Goal: Task Accomplishment & Management: Manage account settings

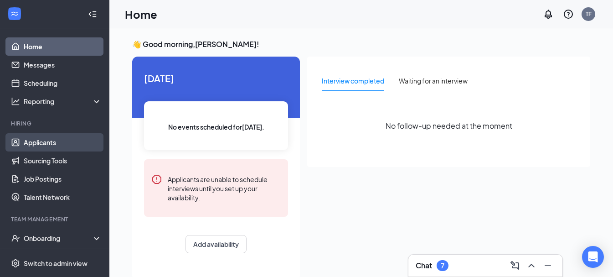
click at [56, 143] on link "Applicants" at bounding box center [63, 142] width 78 height 18
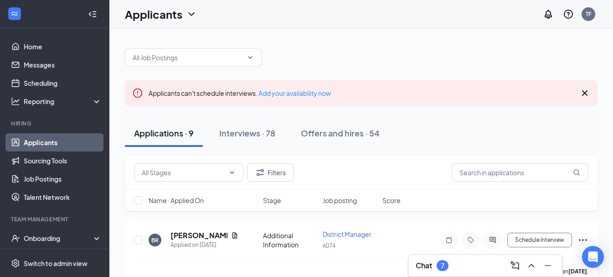
click at [37, 32] on ul "Home Messages Scheduling Reporting Hiring Applicants Sourcing Tools Job Posting…" at bounding box center [54, 187] width 109 height 318
click at [35, 45] on link "Home" at bounding box center [63, 46] width 78 height 18
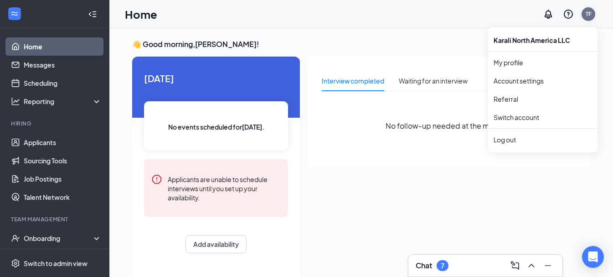
click at [588, 16] on div "TF" at bounding box center [589, 14] width 6 height 8
click at [521, 78] on link "Account settings" at bounding box center [543, 80] width 98 height 9
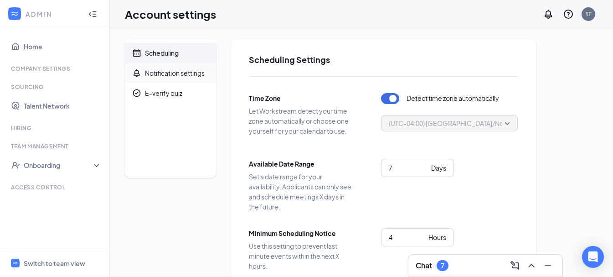
click at [150, 75] on div "Notification settings" at bounding box center [175, 72] width 60 height 9
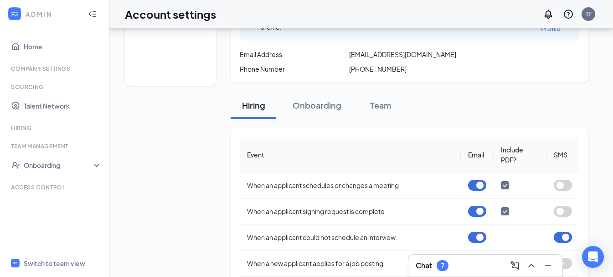
scroll to position [137, 0]
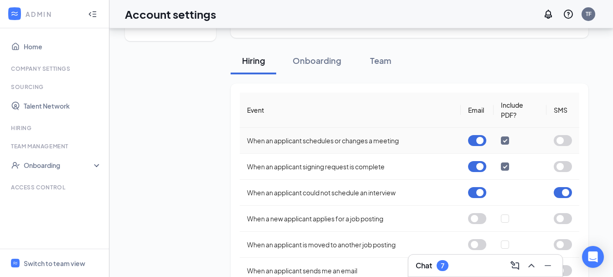
click at [564, 139] on button "button" at bounding box center [563, 140] width 18 height 11
click at [566, 140] on button "button" at bounding box center [563, 140] width 18 height 11
click at [480, 140] on button "button" at bounding box center [477, 140] width 18 height 11
click at [479, 168] on button "button" at bounding box center [477, 166] width 18 height 11
click at [474, 164] on button "button" at bounding box center [477, 166] width 18 height 11
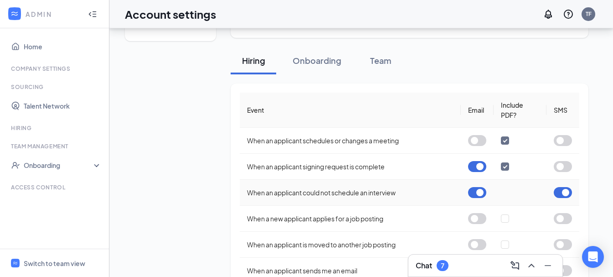
click at [483, 192] on button "button" at bounding box center [477, 192] width 18 height 11
click at [568, 193] on button "button" at bounding box center [563, 192] width 18 height 11
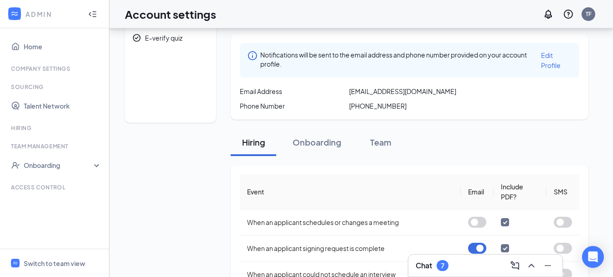
scroll to position [49, 0]
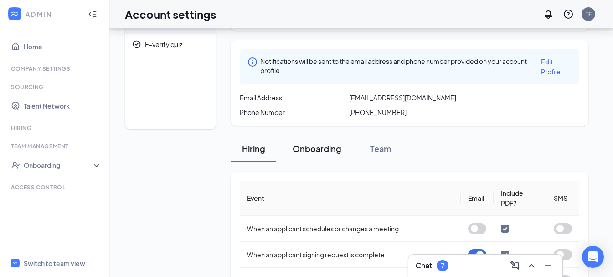
click at [316, 150] on div "Onboarding" at bounding box center [317, 148] width 49 height 11
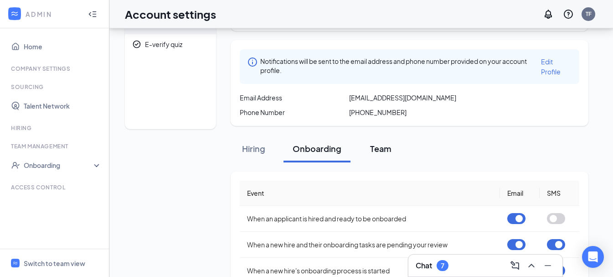
drag, startPoint x: 372, startPoint y: 153, endPoint x: 380, endPoint y: 160, distance: 11.3
click at [373, 153] on div "Team" at bounding box center [380, 148] width 27 height 11
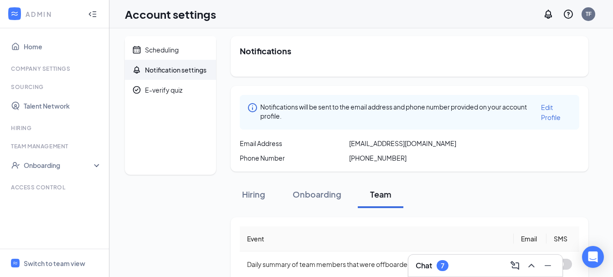
scroll to position [0, 0]
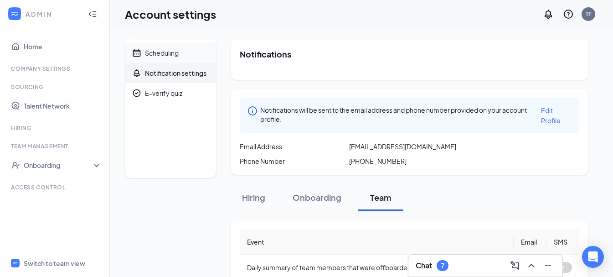
click at [157, 52] on div "Scheduling" at bounding box center [162, 52] width 34 height 9
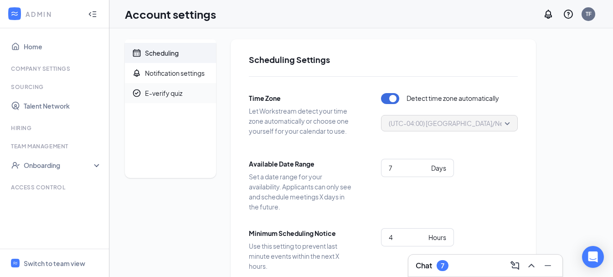
click at [166, 95] on div "E-verify quiz" at bounding box center [163, 92] width 37 height 9
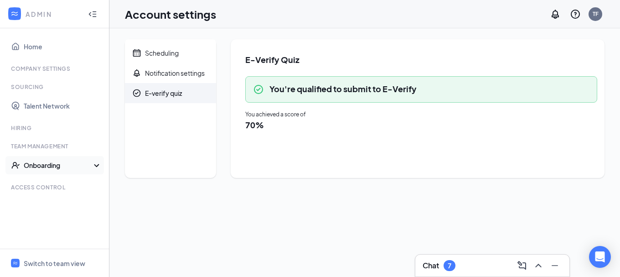
click at [41, 162] on div "Onboarding" at bounding box center [59, 164] width 70 height 9
click at [22, 127] on div "Hiring" at bounding box center [55, 128] width 89 height 8
click at [57, 105] on link "Talent Network" at bounding box center [63, 106] width 78 height 18
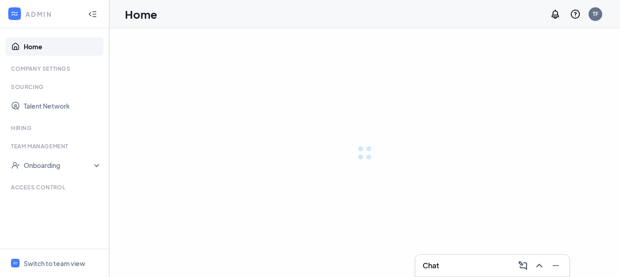
click at [89, 13] on icon "Collapse" at bounding box center [92, 14] width 9 height 9
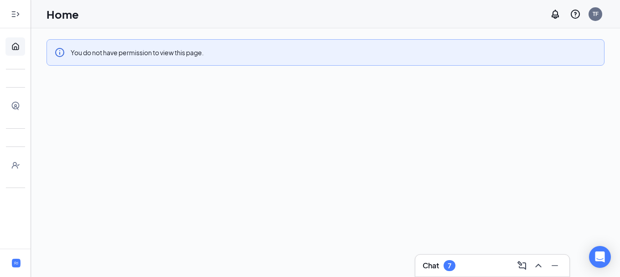
click at [17, 12] on icon "Expand" at bounding box center [18, 14] width 2 height 4
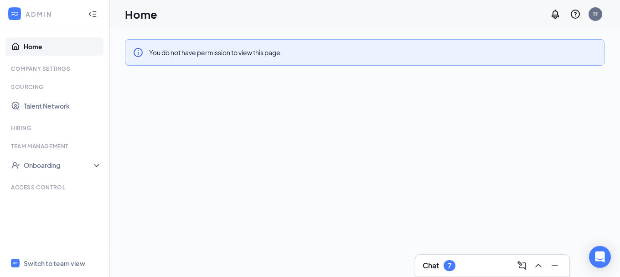
click at [24, 48] on link "Home" at bounding box center [63, 46] width 78 height 18
click at [589, 19] on div "TF" at bounding box center [595, 14] width 18 height 18
click at [558, 16] on icon "Notifications" at bounding box center [555, 14] width 11 height 11
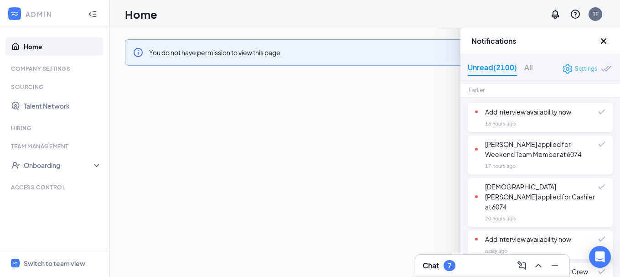
click at [576, 69] on div "Settings" at bounding box center [586, 68] width 22 height 9
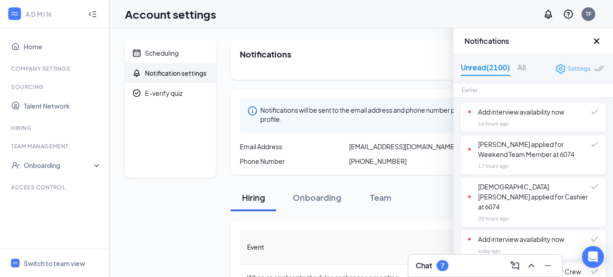
click at [576, 68] on div "Settings" at bounding box center [579, 68] width 22 height 9
click at [599, 38] on icon "Cross" at bounding box center [596, 41] width 11 height 11
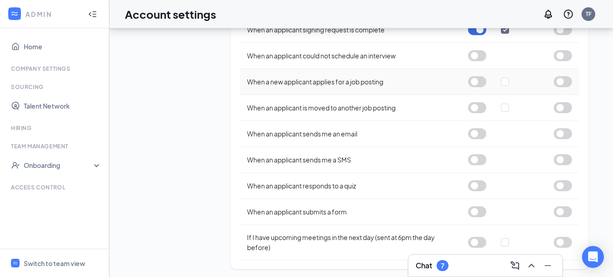
scroll to position [277, 0]
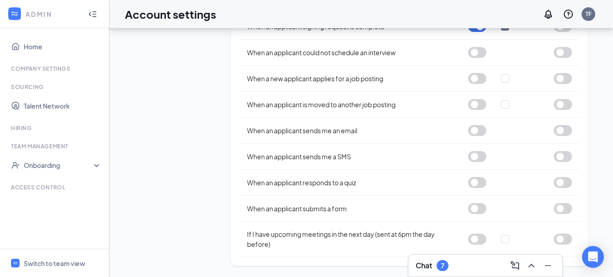
click at [89, 15] on icon "Collapse" at bounding box center [92, 14] width 9 height 9
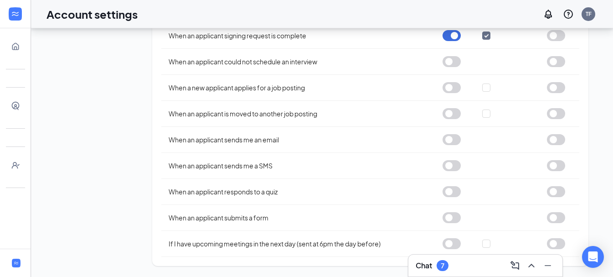
scroll to position [248, 0]
click at [24, 44] on link "Home" at bounding box center [28, 46] width 9 height 18
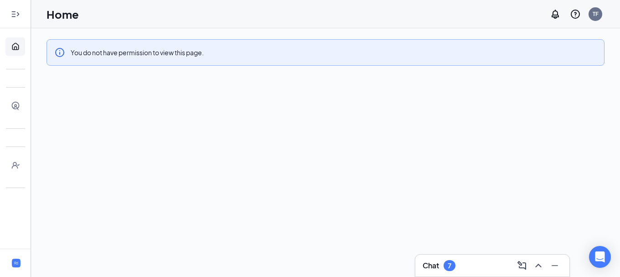
click at [605, 12] on div "Home TF" at bounding box center [325, 14] width 589 height 28
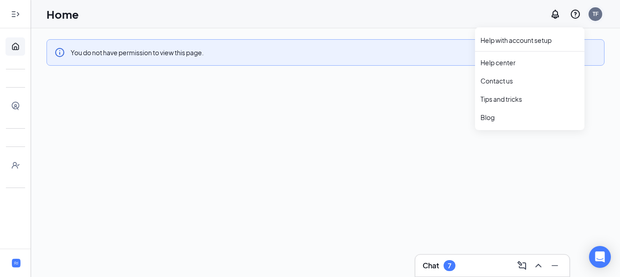
click at [591, 16] on div "TF" at bounding box center [596, 14] width 14 height 14
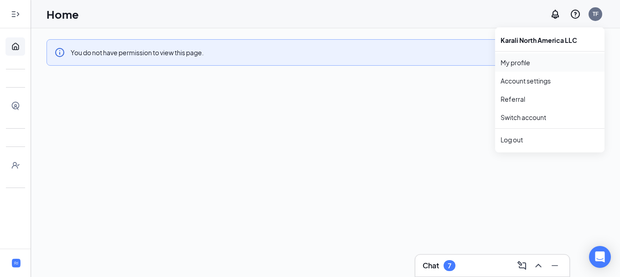
click at [540, 61] on link "My profile" at bounding box center [550, 62] width 98 height 9
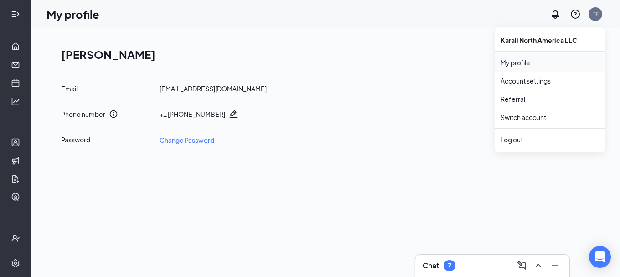
click at [522, 62] on link "My profile" at bounding box center [550, 62] width 98 height 9
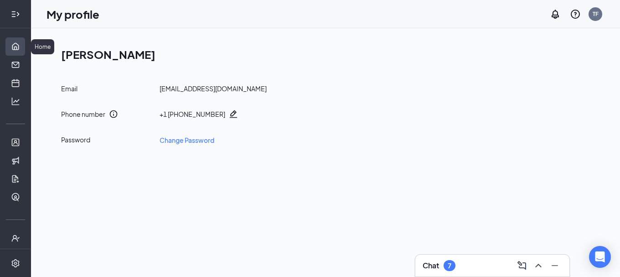
click at [24, 42] on link "Home" at bounding box center [28, 46] width 9 height 18
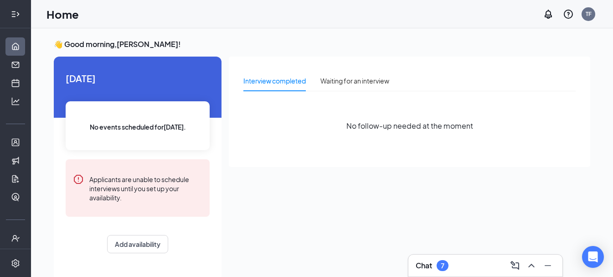
click at [16, 15] on div at bounding box center [15, 14] width 18 height 18
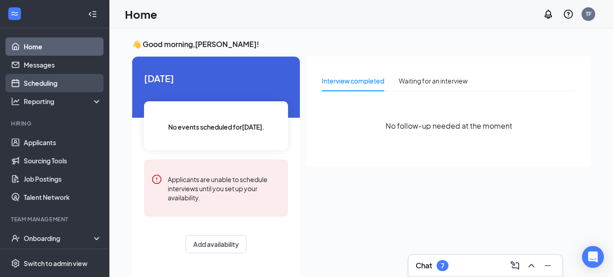
click at [54, 78] on link "Scheduling" at bounding box center [63, 83] width 78 height 18
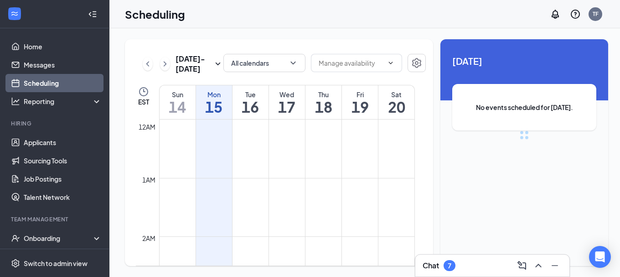
scroll to position [448, 0]
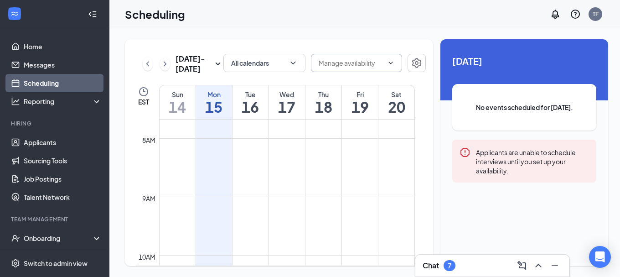
click at [386, 59] on span at bounding box center [356, 63] width 91 height 18
click at [387, 62] on icon "ChevronDown" at bounding box center [390, 62] width 7 height 7
click at [358, 64] on input "text" at bounding box center [351, 63] width 65 height 10
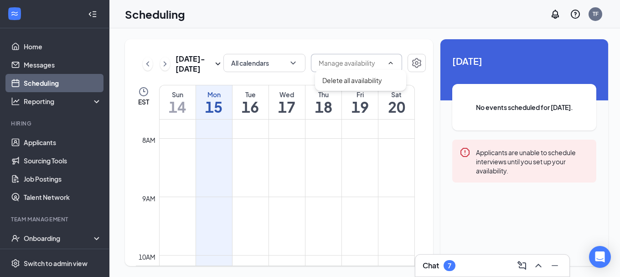
click at [339, 64] on input "text" at bounding box center [351, 63] width 65 height 10
click at [339, 63] on input "text" at bounding box center [351, 63] width 65 height 10
click at [342, 81] on div "Delete all availability" at bounding box center [352, 80] width 60 height 10
type input "Delete all availability"
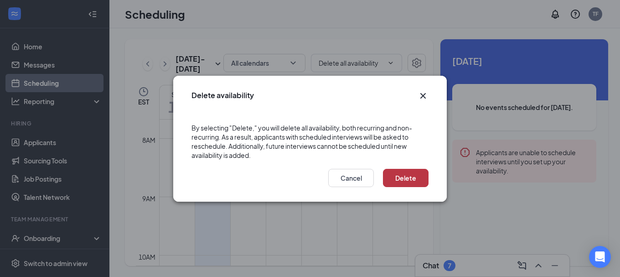
click at [419, 180] on button "Delete" at bounding box center [406, 178] width 46 height 18
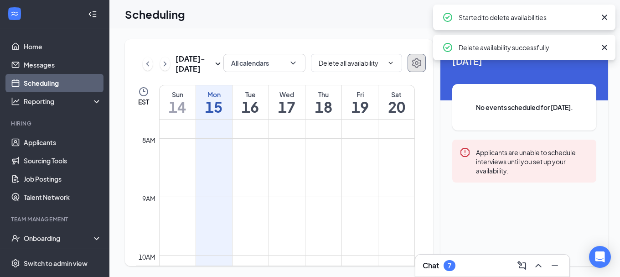
click at [414, 65] on icon "Settings" at bounding box center [416, 62] width 11 height 11
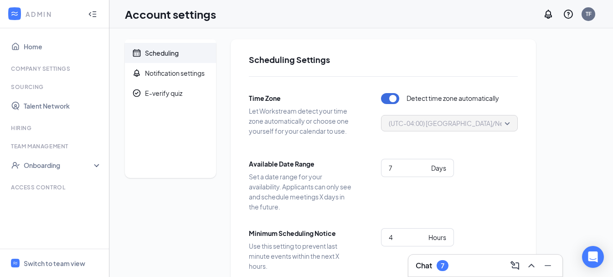
click at [88, 13] on icon "Collapse" at bounding box center [92, 14] width 9 height 9
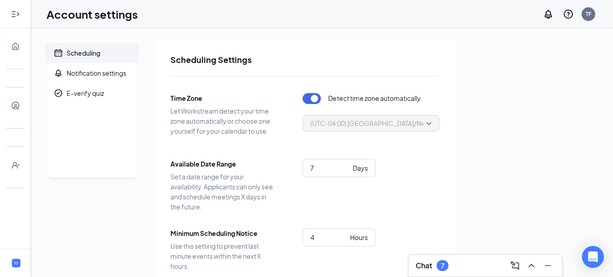
click at [18, 15] on icon "Expand" at bounding box center [18, 14] width 2 height 4
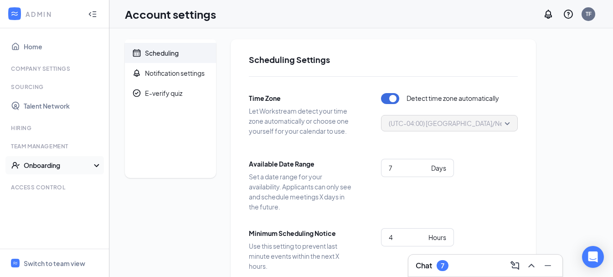
click at [53, 162] on div "Onboarding" at bounding box center [59, 164] width 70 height 9
click at [31, 50] on link "Home" at bounding box center [63, 46] width 78 height 18
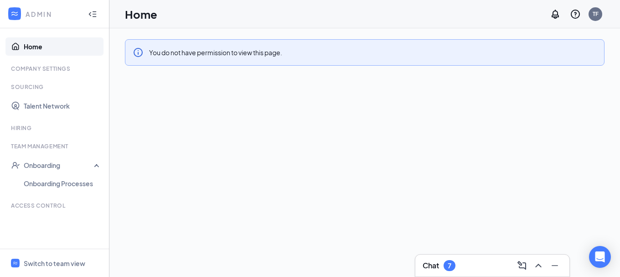
click at [48, 42] on link "Home" at bounding box center [63, 46] width 78 height 18
click at [598, 15] on div "TF" at bounding box center [596, 14] width 6 height 8
drag, startPoint x: 610, startPoint y: 13, endPoint x: 533, endPoint y: 25, distance: 77.4
click at [610, 13] on div "Home TF" at bounding box center [364, 14] width 511 height 28
click at [28, 45] on link "Home" at bounding box center [63, 46] width 78 height 18
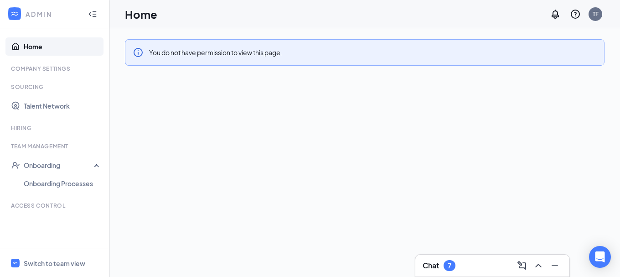
click at [29, 43] on link "Home" at bounding box center [63, 46] width 78 height 18
click at [32, 106] on link "Talent Network" at bounding box center [63, 106] width 78 height 18
drag, startPoint x: 35, startPoint y: 14, endPoint x: 61, endPoint y: 11, distance: 26.2
click at [35, 14] on div "ADMIN" at bounding box center [53, 14] width 54 height 9
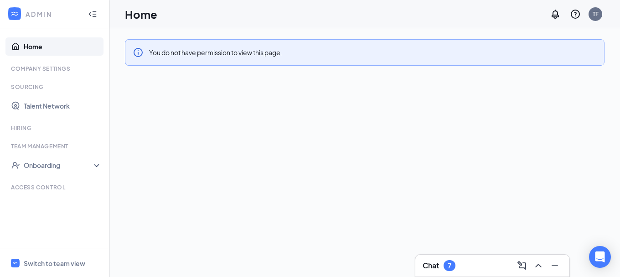
click at [94, 11] on icon "Collapse" at bounding box center [92, 14] width 9 height 9
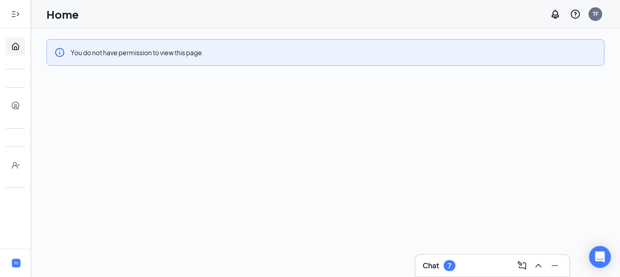
click at [10, 9] on div at bounding box center [15, 14] width 18 height 18
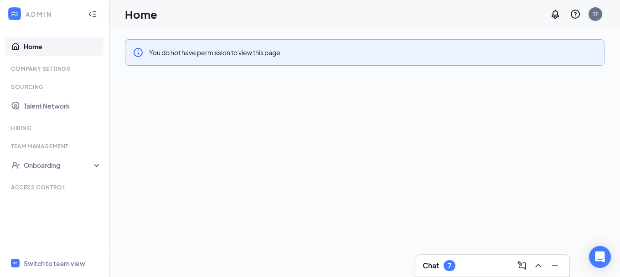
click at [593, 16] on div "TF" at bounding box center [596, 14] width 6 height 8
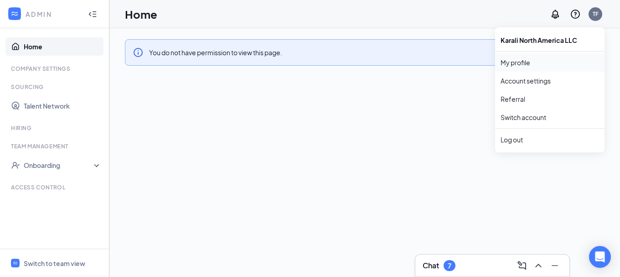
click at [508, 64] on link "My profile" at bounding box center [550, 62] width 98 height 9
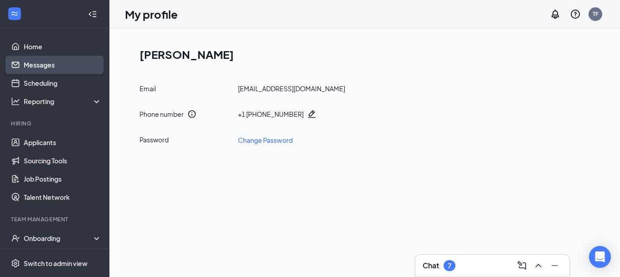
click at [47, 62] on link "Messages" at bounding box center [63, 65] width 78 height 18
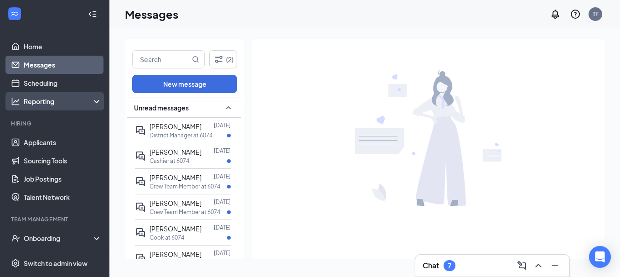
click at [95, 102] on icon at bounding box center [98, 102] width 7 height 0
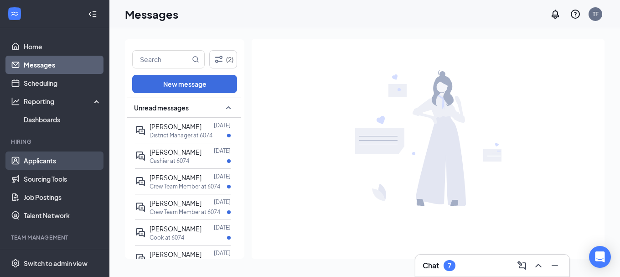
click at [62, 160] on link "Applicants" at bounding box center [63, 160] width 78 height 18
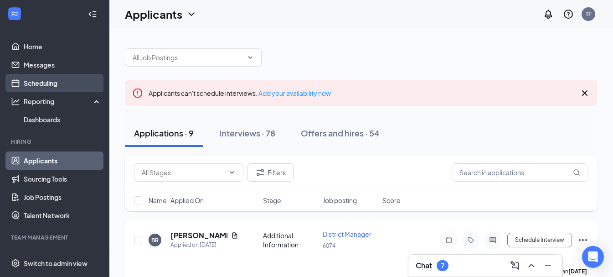
click at [50, 86] on link "Scheduling" at bounding box center [63, 83] width 78 height 18
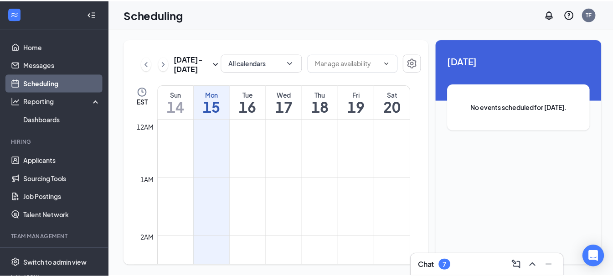
scroll to position [448, 0]
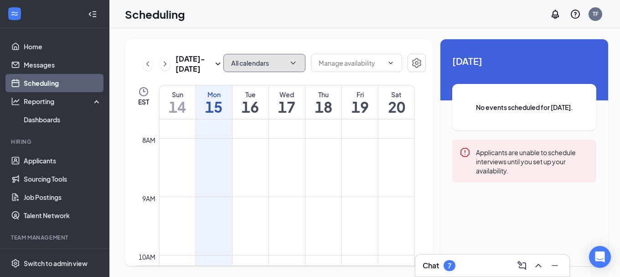
click at [290, 62] on icon "ChevronDown" at bounding box center [293, 62] width 9 height 9
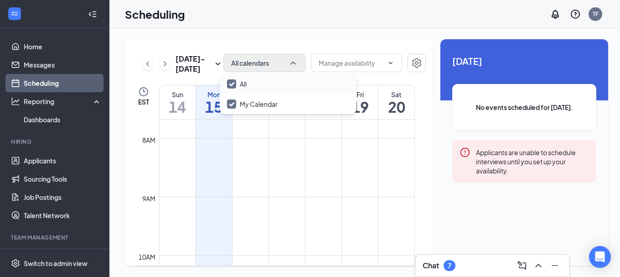
click at [230, 82] on input "All" at bounding box center [237, 83] width 20 height 9
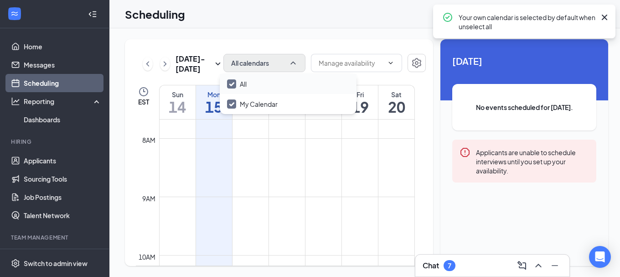
click at [232, 84] on input "All" at bounding box center [237, 83] width 20 height 9
checkbox input "true"
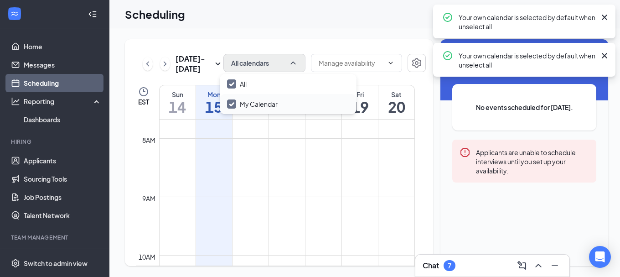
click at [228, 104] on input "My Calendar" at bounding box center [252, 103] width 51 height 9
checkbox input "true"
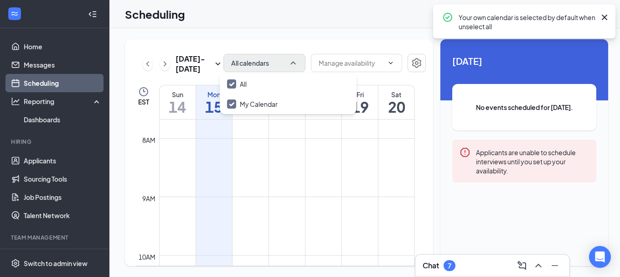
click at [601, 13] on icon "Cross" at bounding box center [604, 17] width 11 height 11
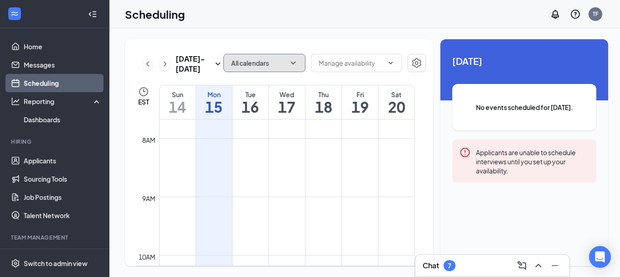
click at [291, 63] on icon "ChevronDown" at bounding box center [293, 62] width 9 height 9
click at [292, 63] on icon "ChevronUp" at bounding box center [293, 62] width 9 height 9
click at [390, 62] on icon "ChevronDown" at bounding box center [390, 62] width 7 height 7
click at [390, 61] on icon "ChevronDown" at bounding box center [390, 62] width 7 height 7
click at [387, 64] on icon "ChevronDown" at bounding box center [390, 62] width 7 height 7
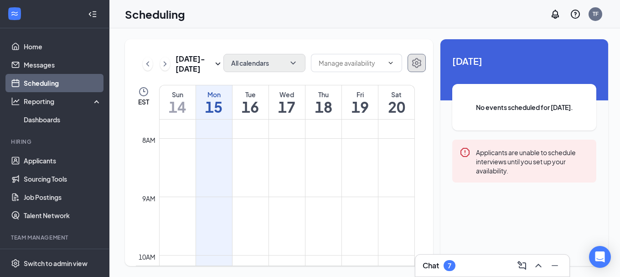
click at [413, 61] on icon "Settings" at bounding box center [416, 63] width 9 height 10
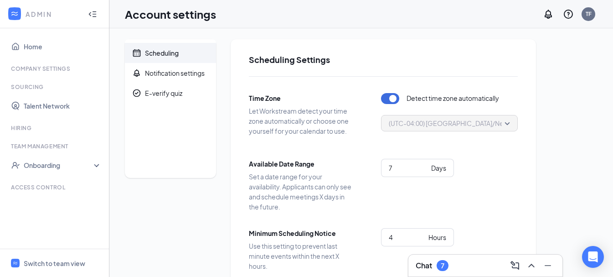
click at [393, 95] on button "button" at bounding box center [390, 98] width 18 height 11
click at [393, 99] on button "button" at bounding box center [390, 98] width 18 height 11
